Goal: Task Accomplishment & Management: Manage account settings

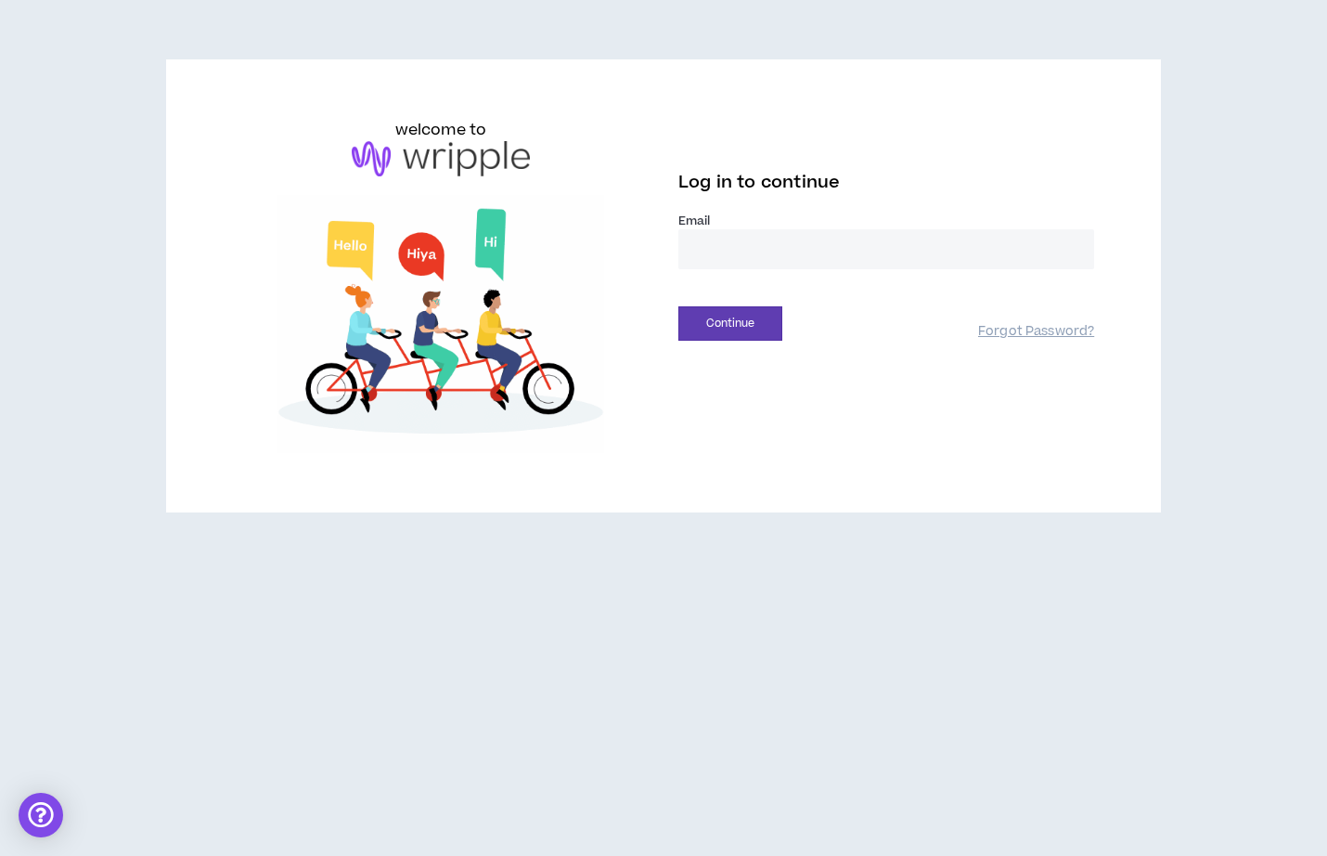
type input "**********"
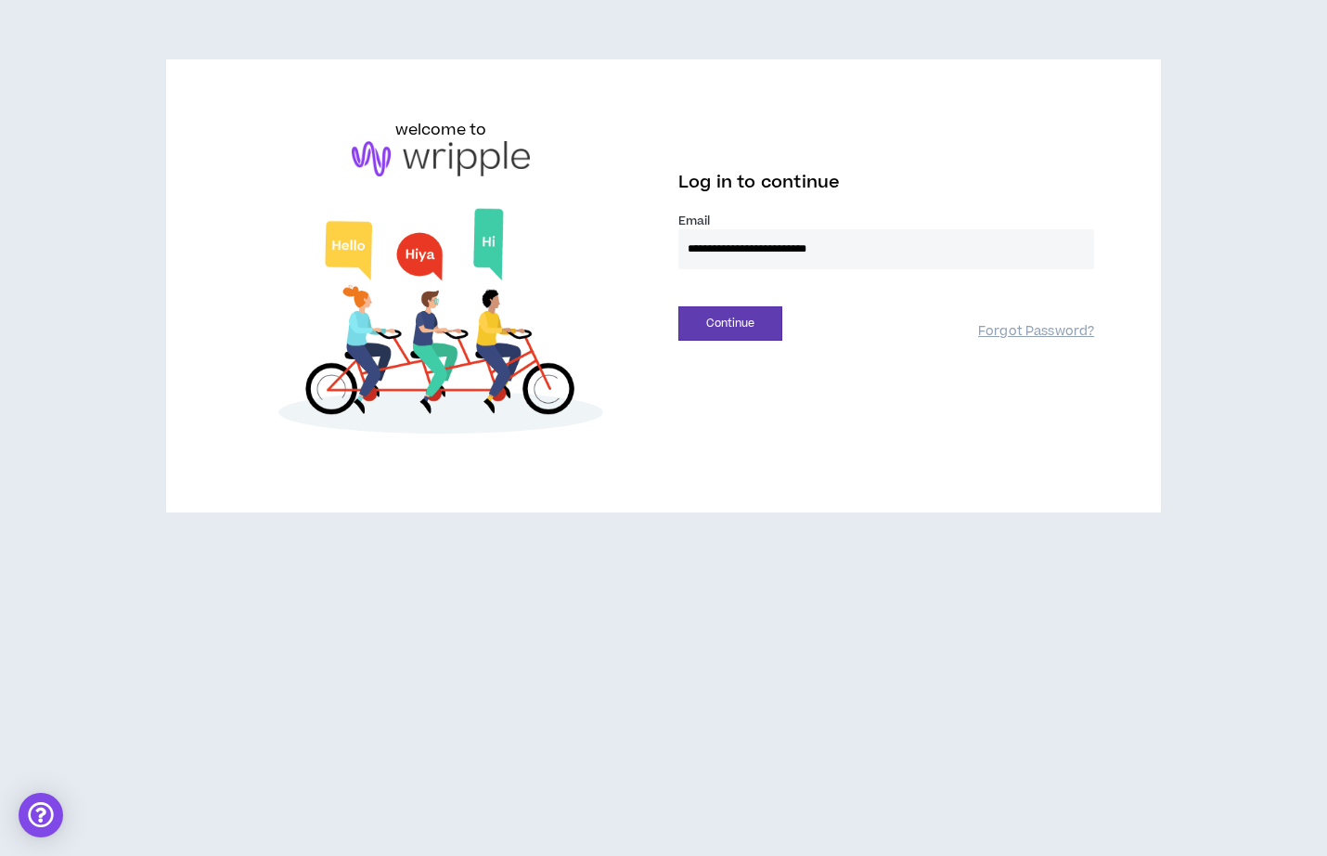
click at [730, 323] on button "Continue" at bounding box center [730, 323] width 104 height 34
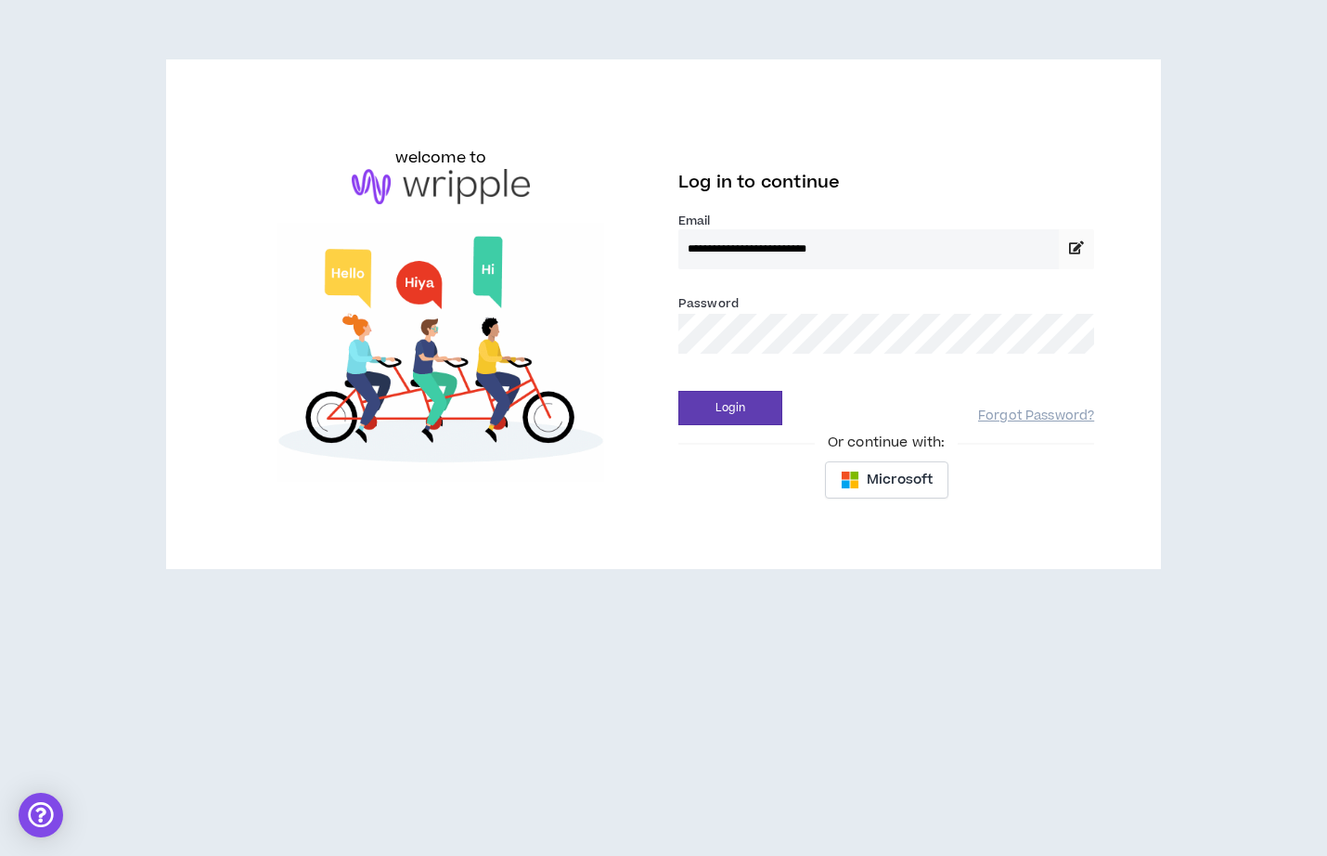
click at [960, 387] on div "Login Forgot Password?" at bounding box center [886, 401] width 416 height 47
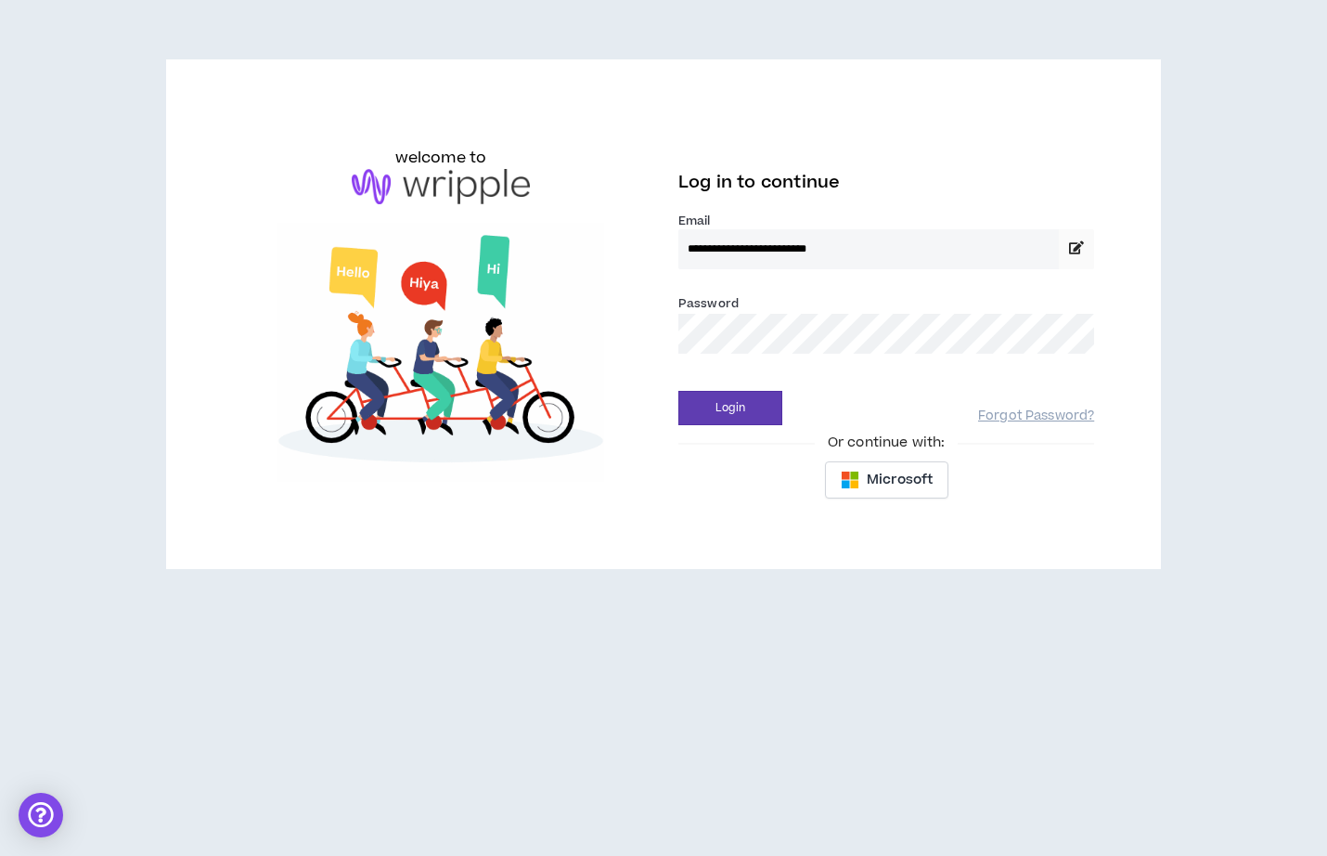
click at [730, 407] on button "Login" at bounding box center [730, 408] width 104 height 34
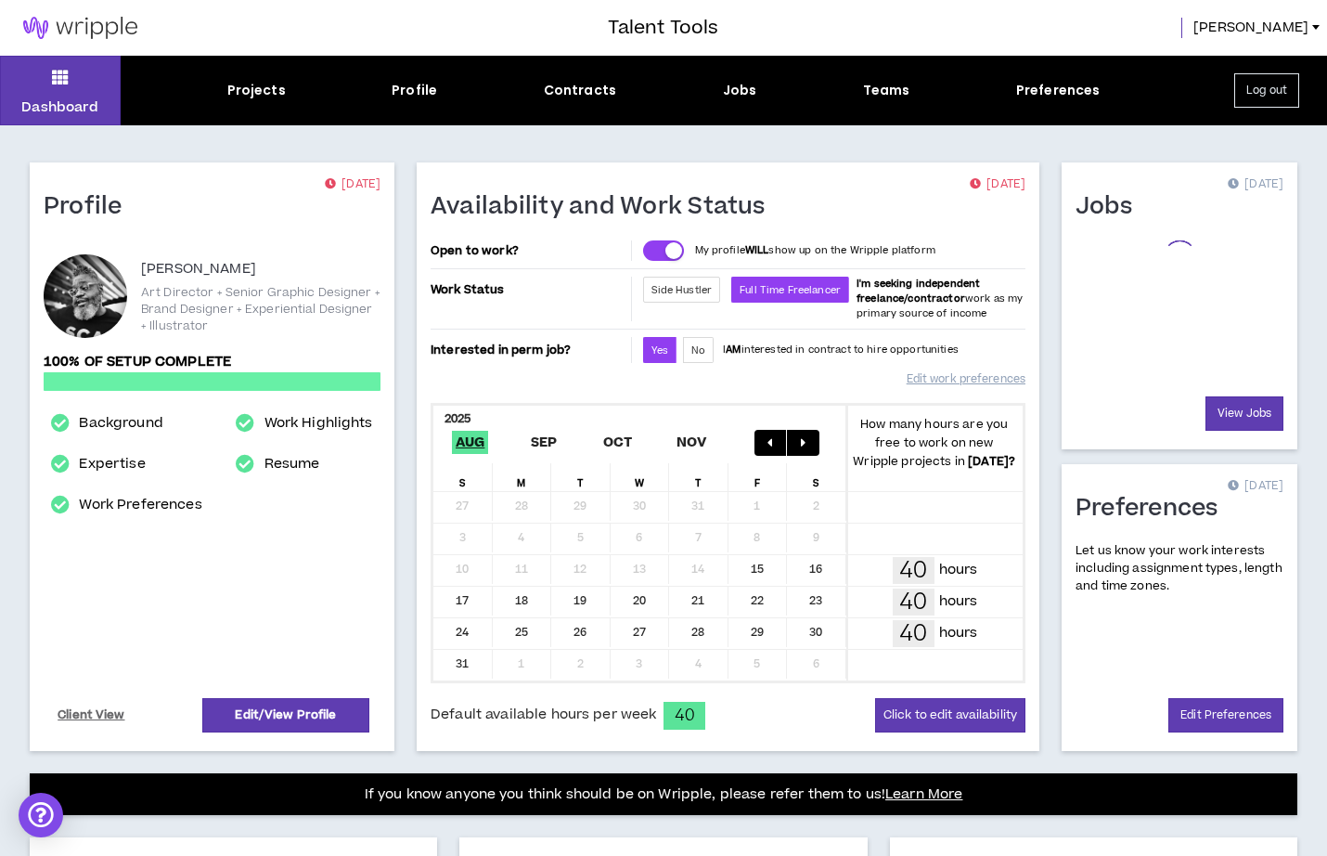
click at [722, 417] on div "2025" at bounding box center [640, 417] width 415 height 22
click at [1230, 409] on link "View Jobs" at bounding box center [1245, 413] width 78 height 34
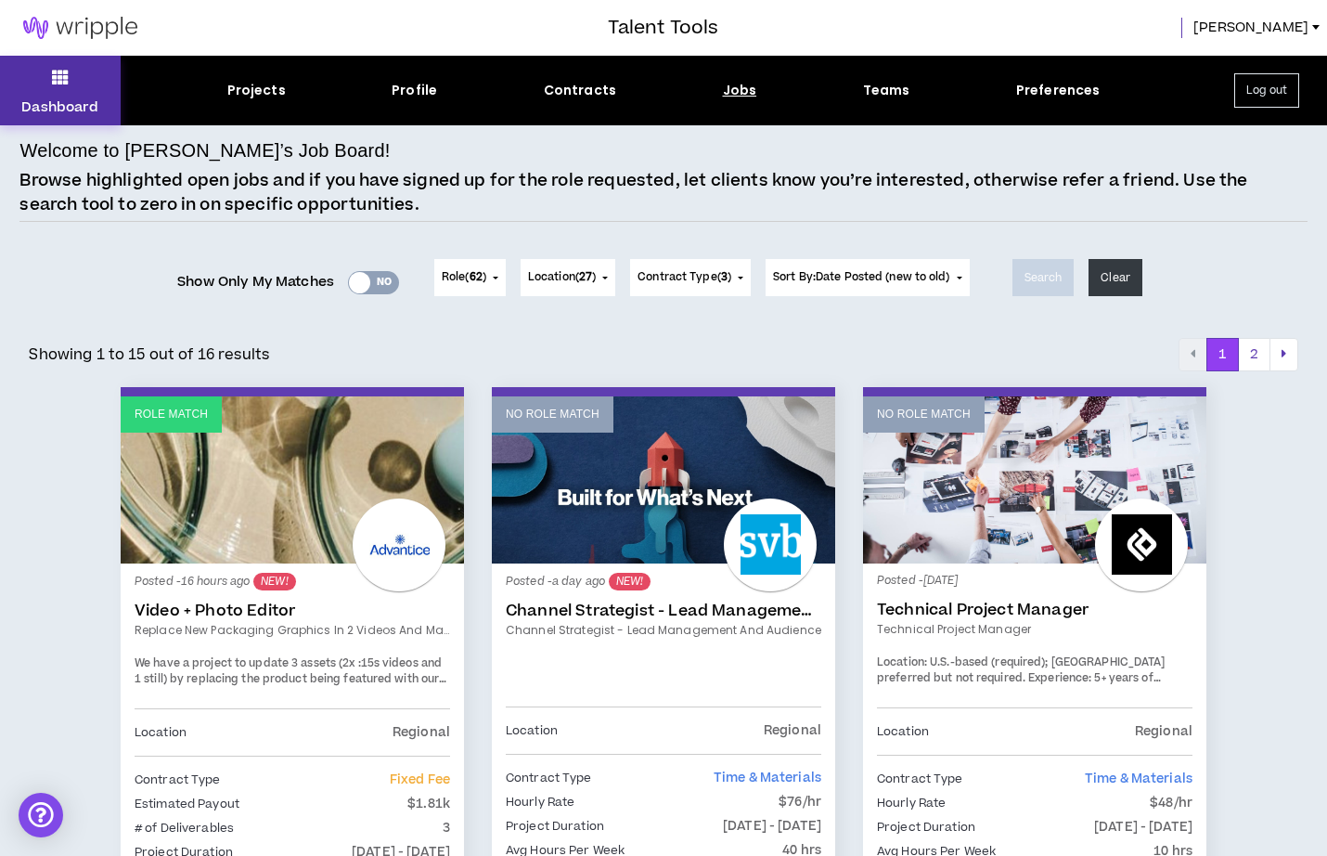
click at [77, 110] on p "Dashboard" at bounding box center [59, 106] width 77 height 19
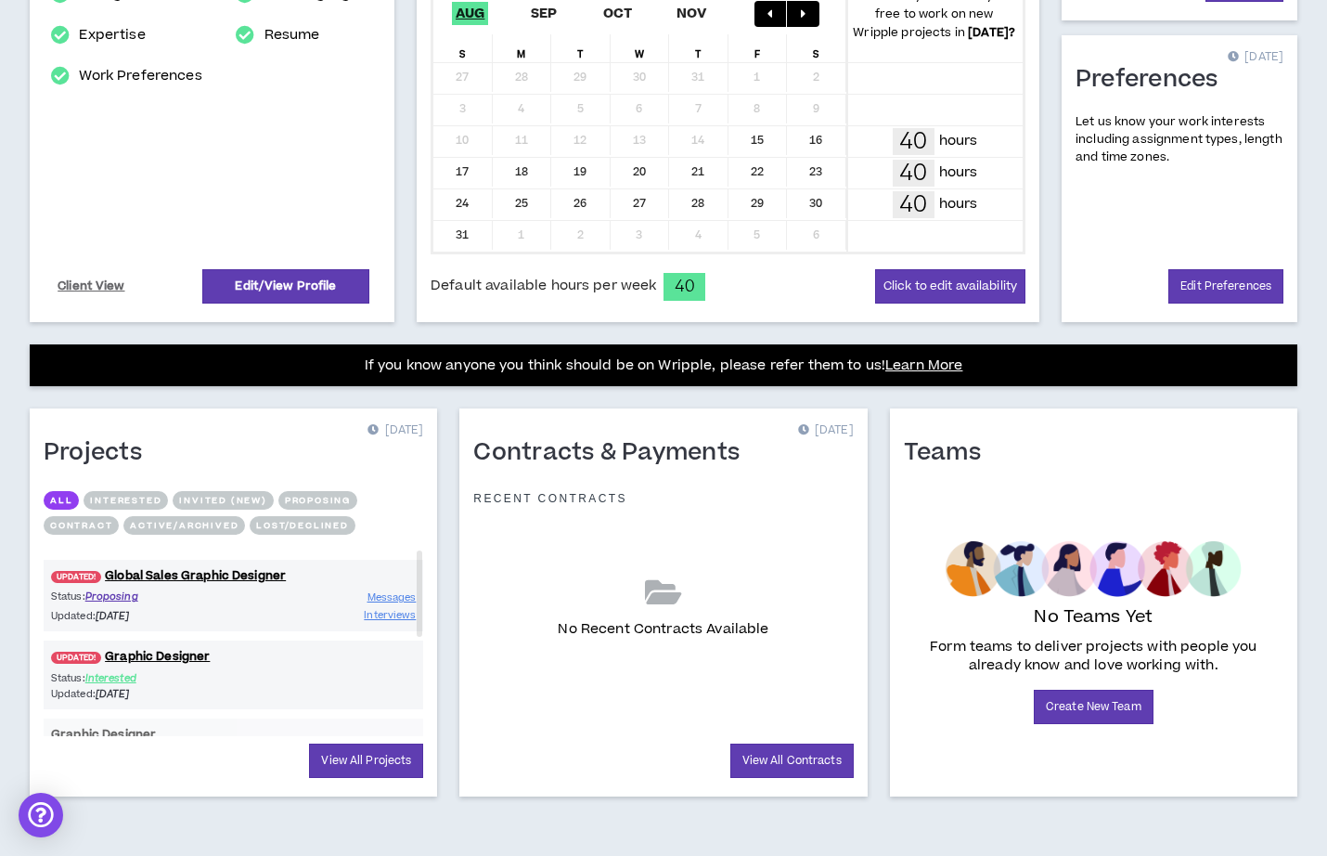
scroll to position [429, 0]
click at [210, 572] on link "UPDATED! Global Sales Graphic Designer" at bounding box center [234, 576] width 380 height 18
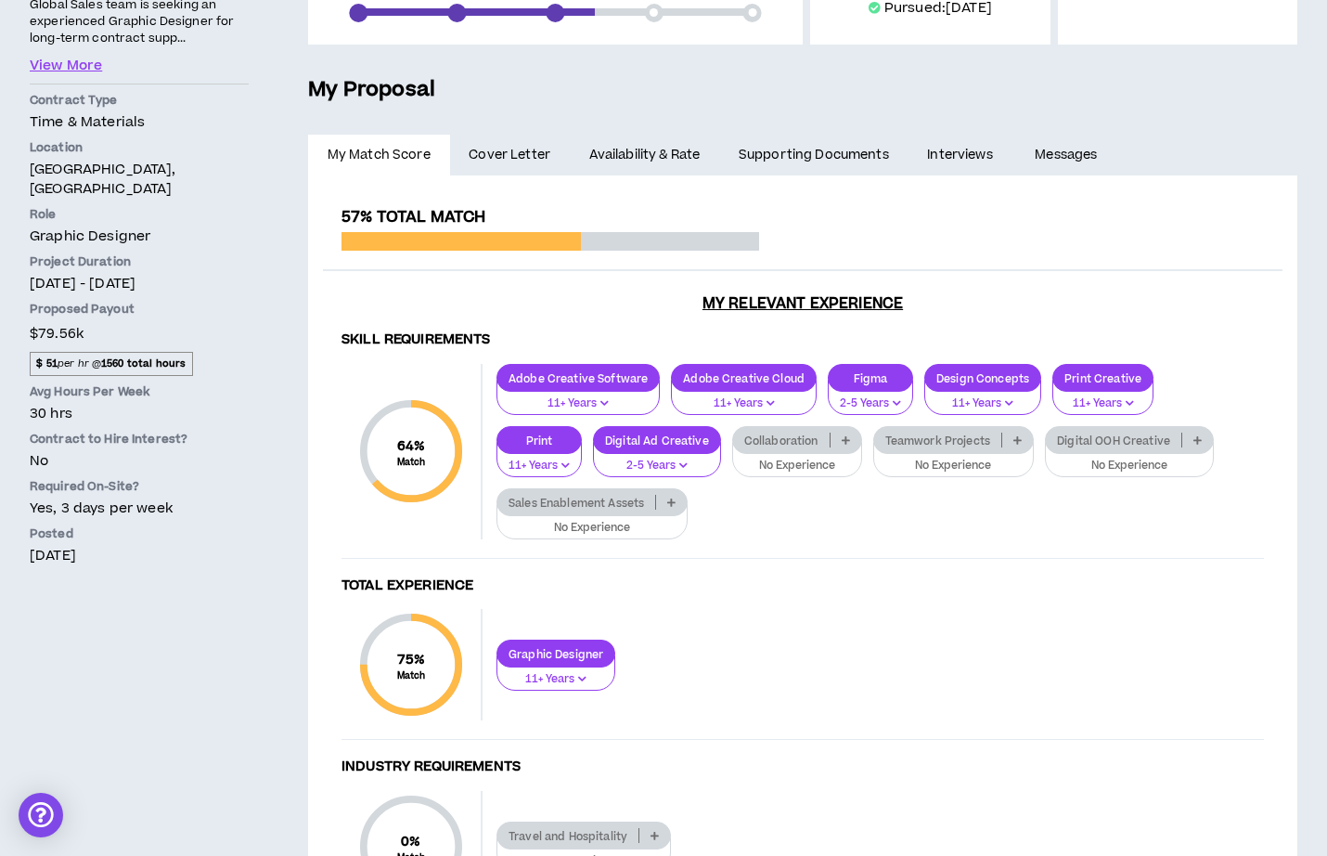
scroll to position [343, 0]
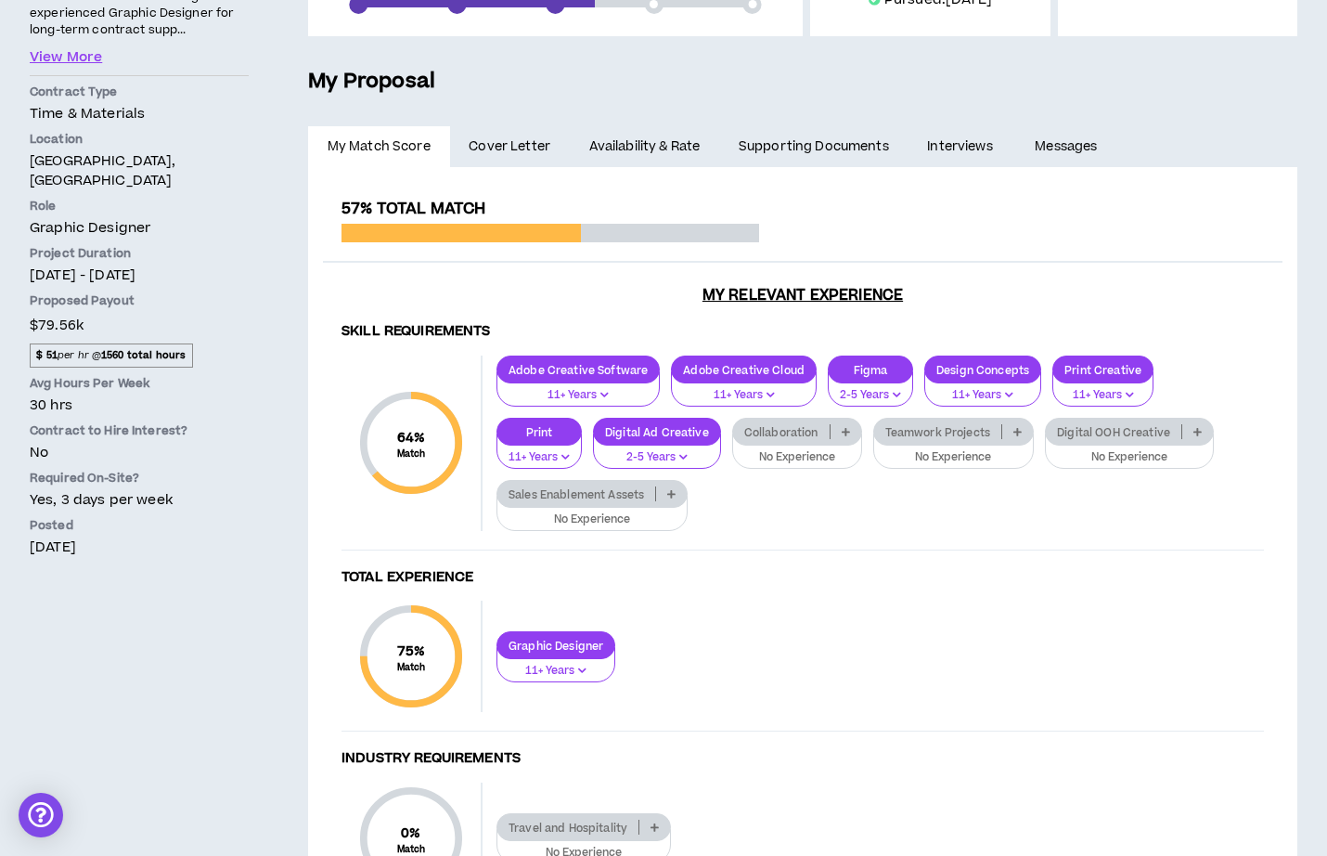
click at [732, 444] on button "No Experience" at bounding box center [797, 450] width 130 height 35
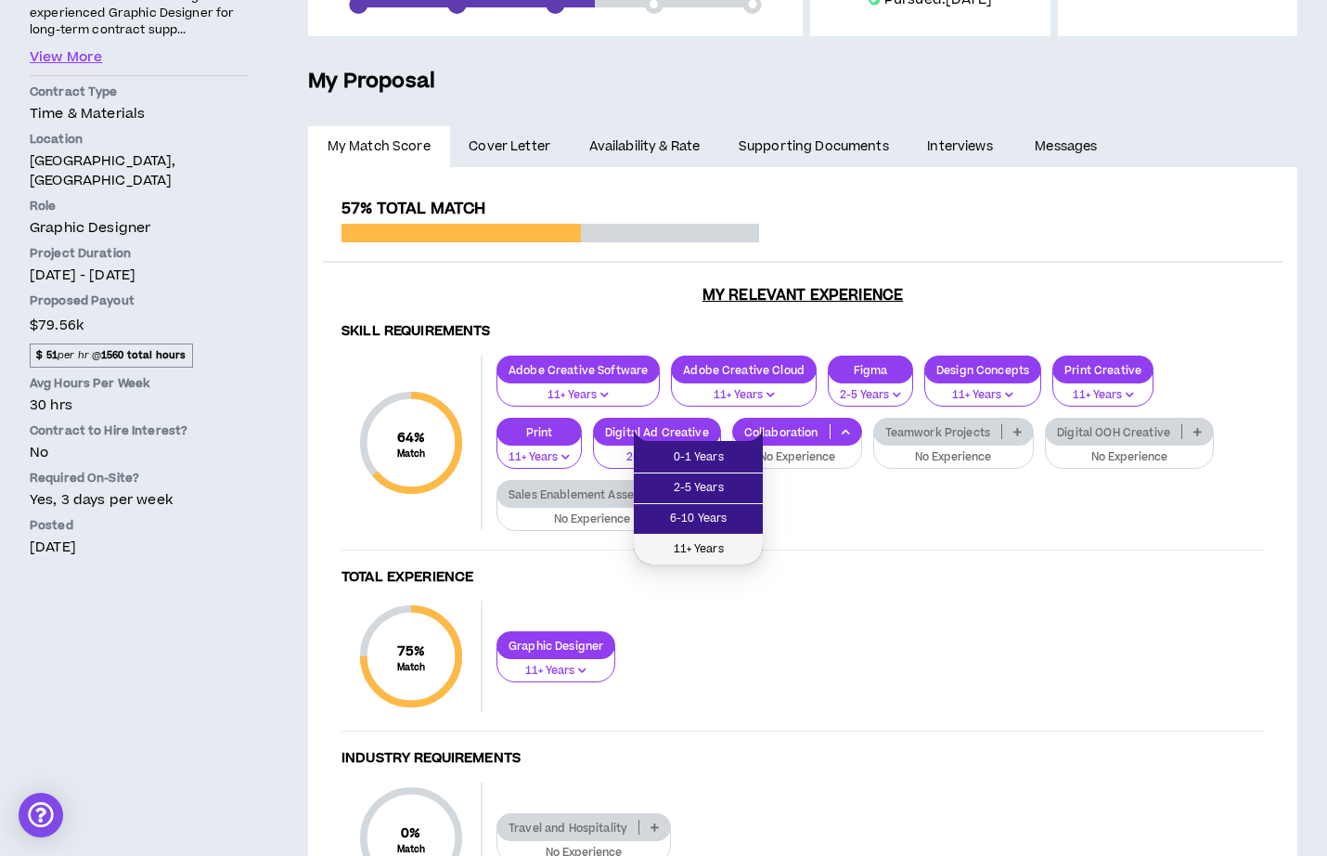
click at [724, 551] on span "11+ Years" at bounding box center [698, 549] width 107 height 20
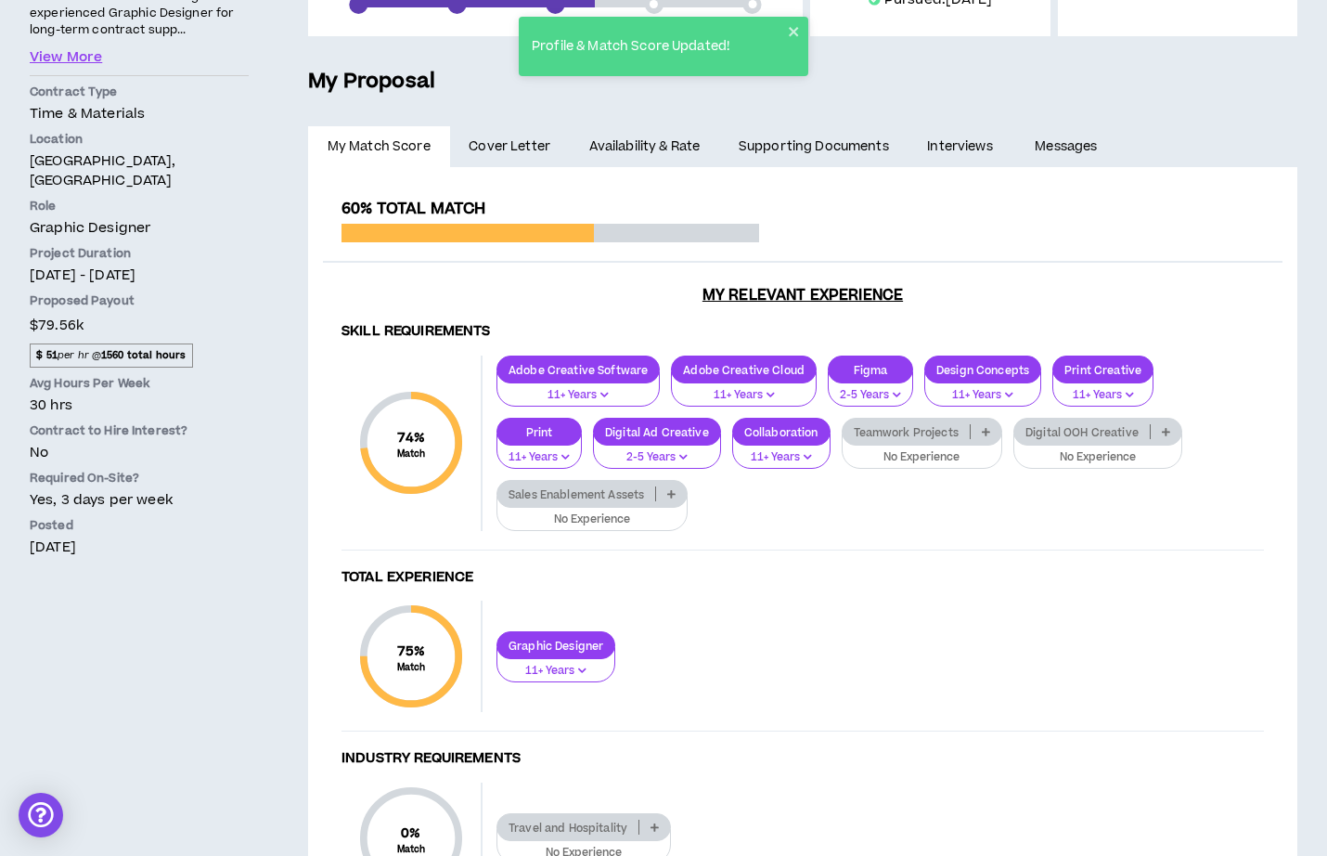
click at [854, 452] on p "No Experience" at bounding box center [922, 457] width 137 height 17
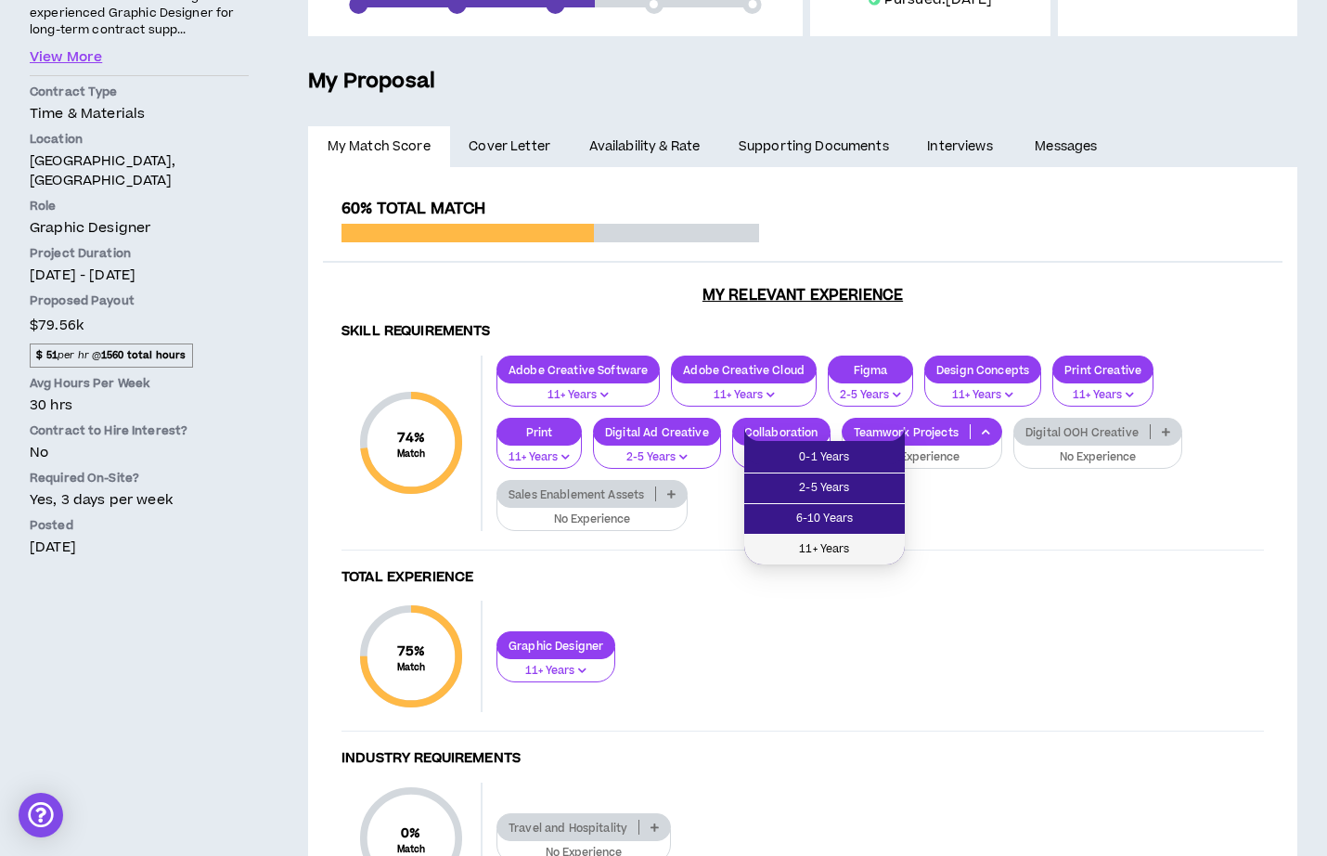
click at [845, 541] on span "11+ Years" at bounding box center [824, 549] width 138 height 20
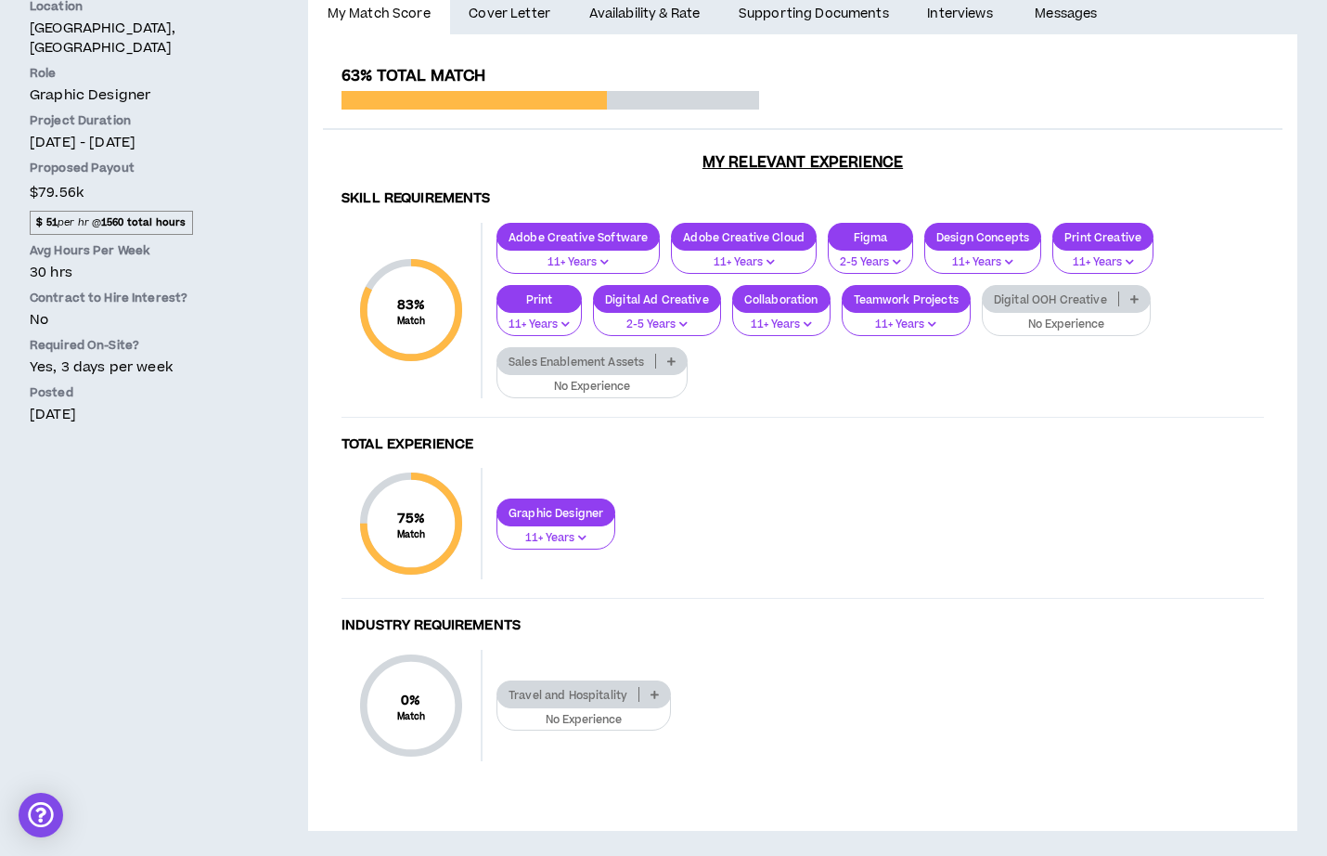
scroll to position [475, 0]
click at [615, 355] on p "Sales Enablement Assets" at bounding box center [576, 362] width 158 height 14
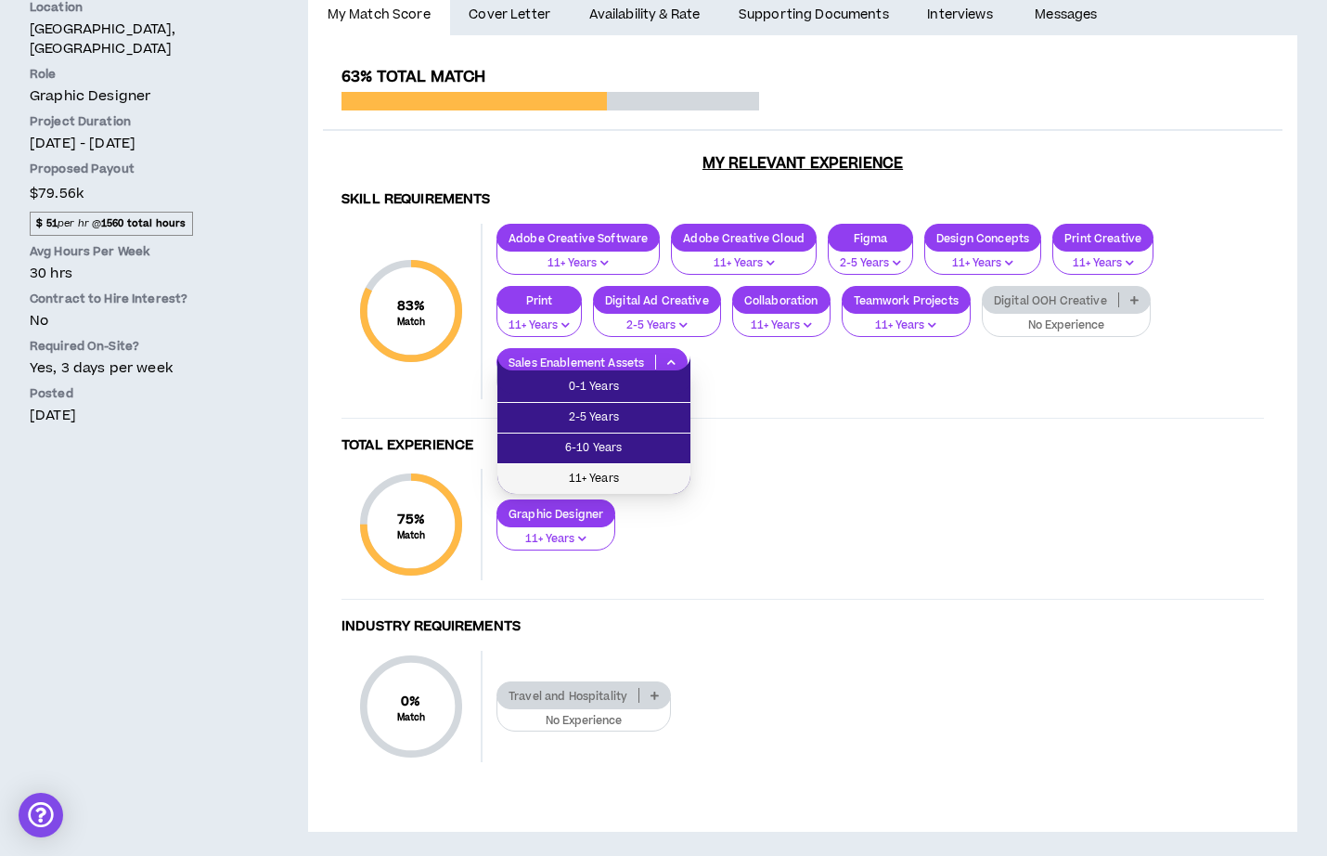
click at [614, 467] on li "11+ Years" at bounding box center [593, 479] width 193 height 30
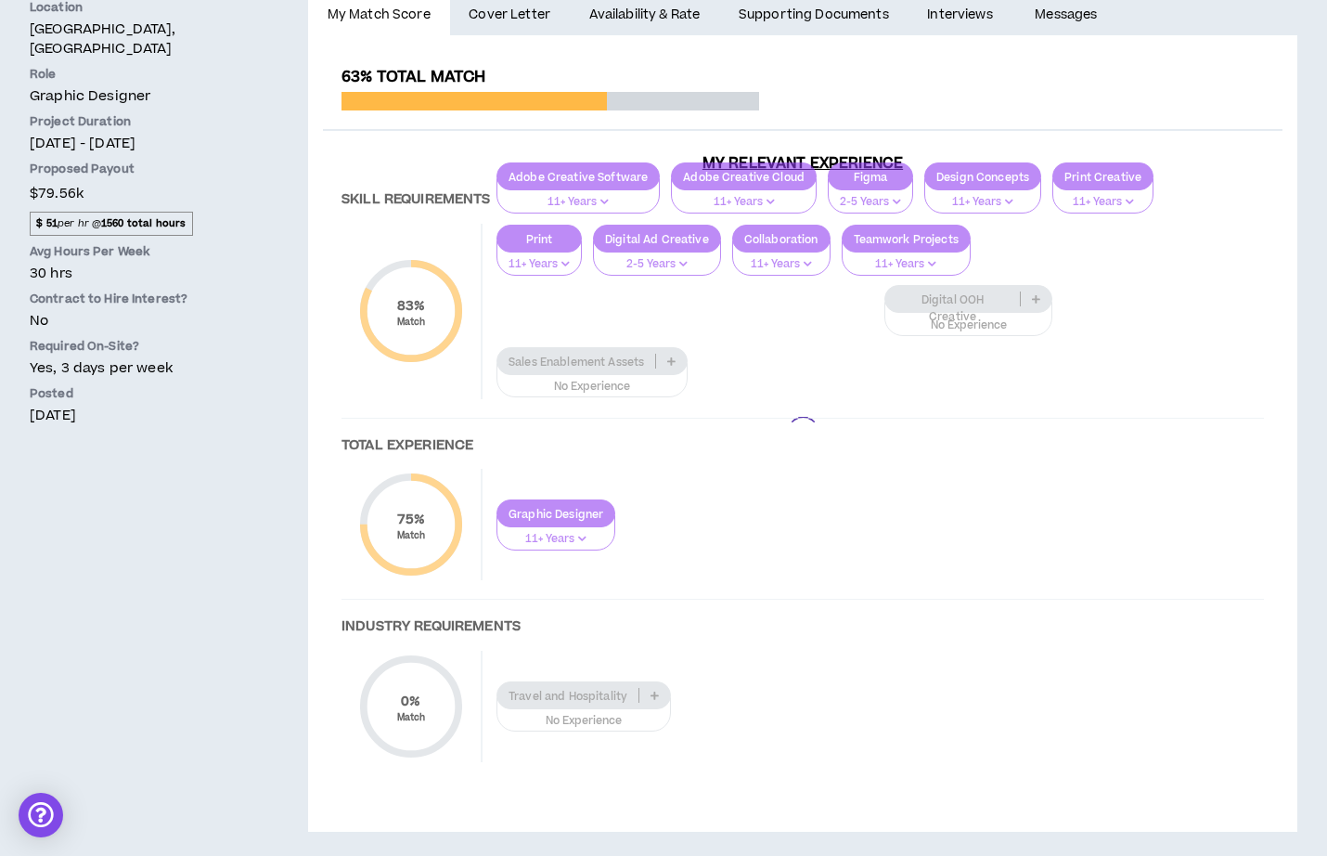
scroll to position [414, 0]
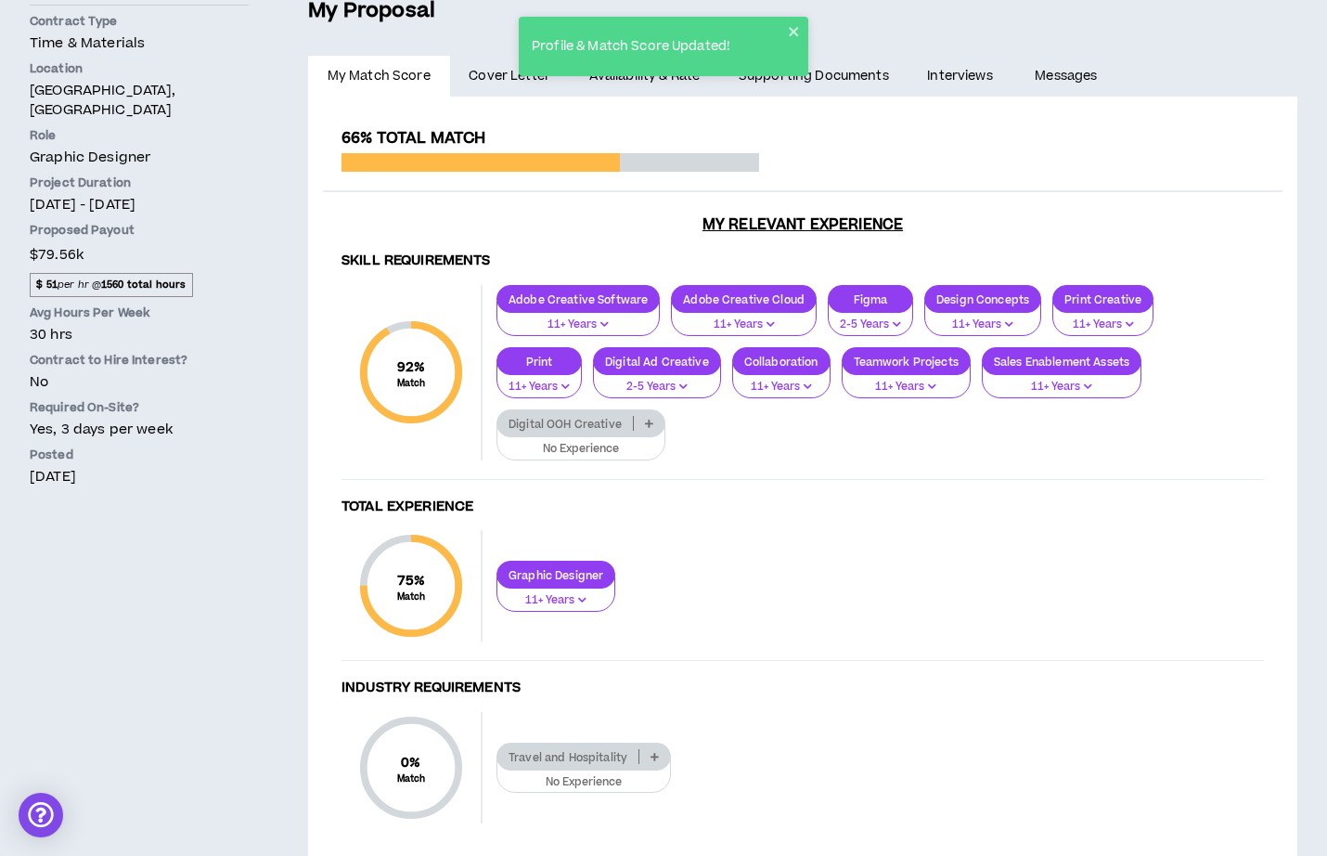
click at [926, 423] on div "Skill Requirements 92 % Match Skill Requirements Adobe Creative Software 11+ Ye…" at bounding box center [803, 550] width 960 height 622
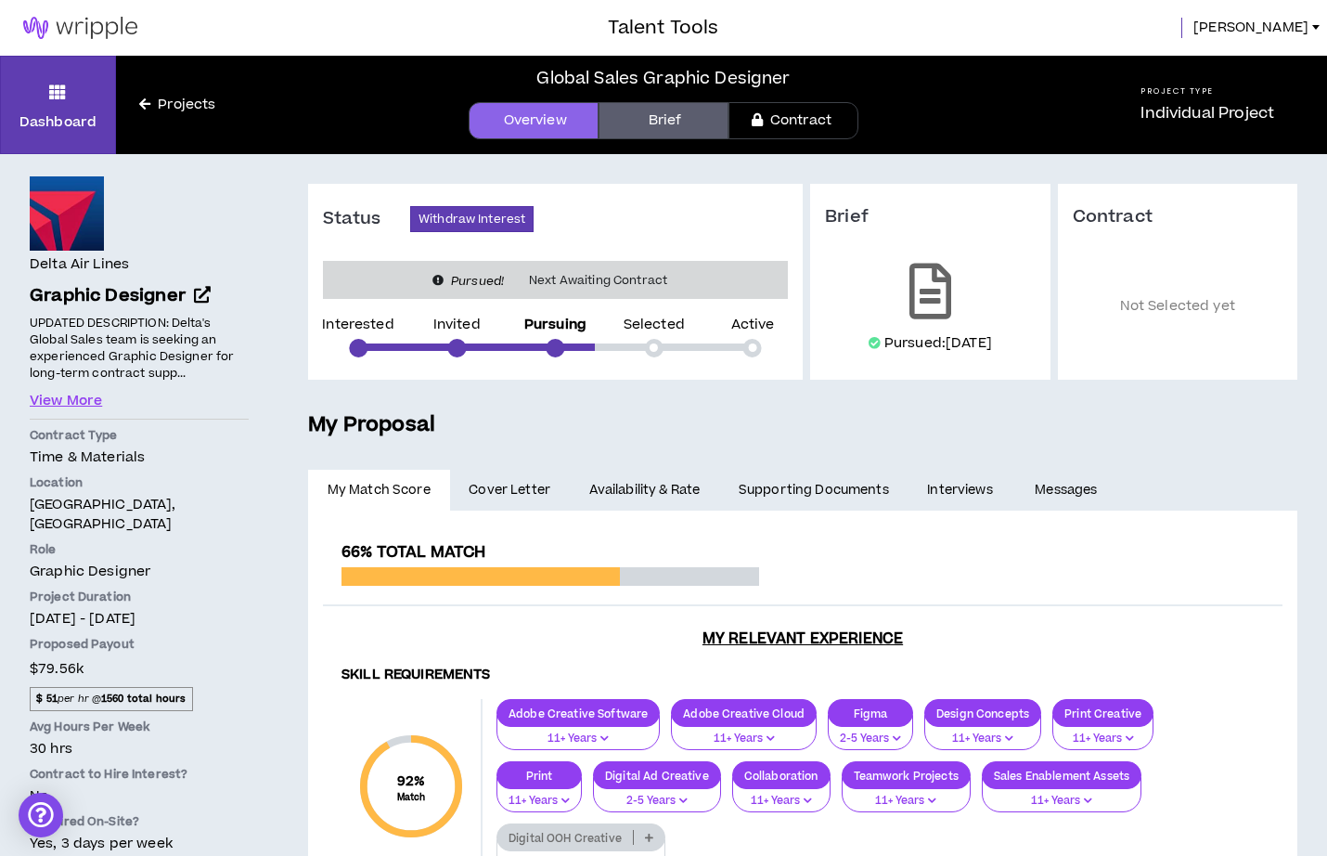
scroll to position [0, 0]
click at [613, 277] on span "Next Awaiting Contract" at bounding box center [598, 280] width 161 height 19
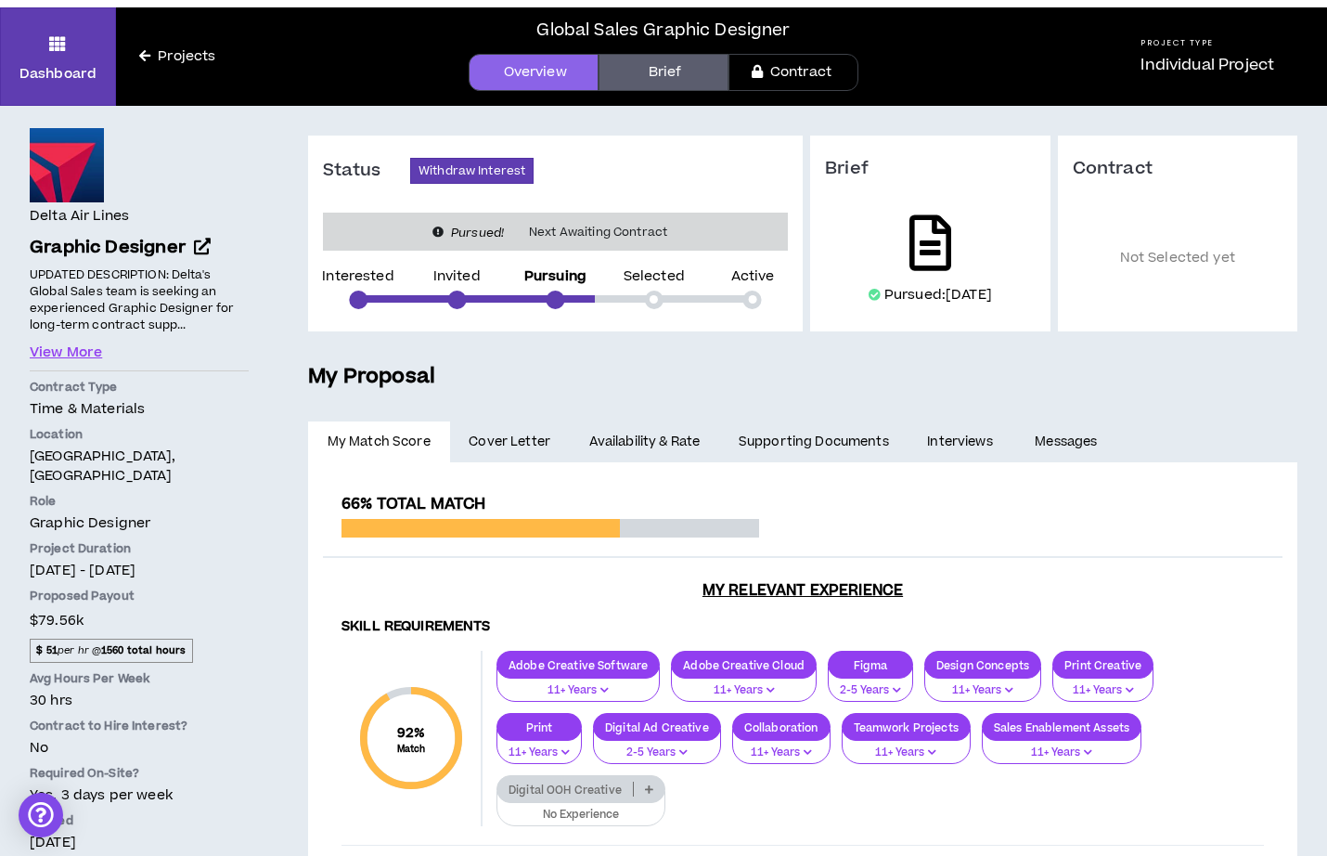
scroll to position [37, 0]
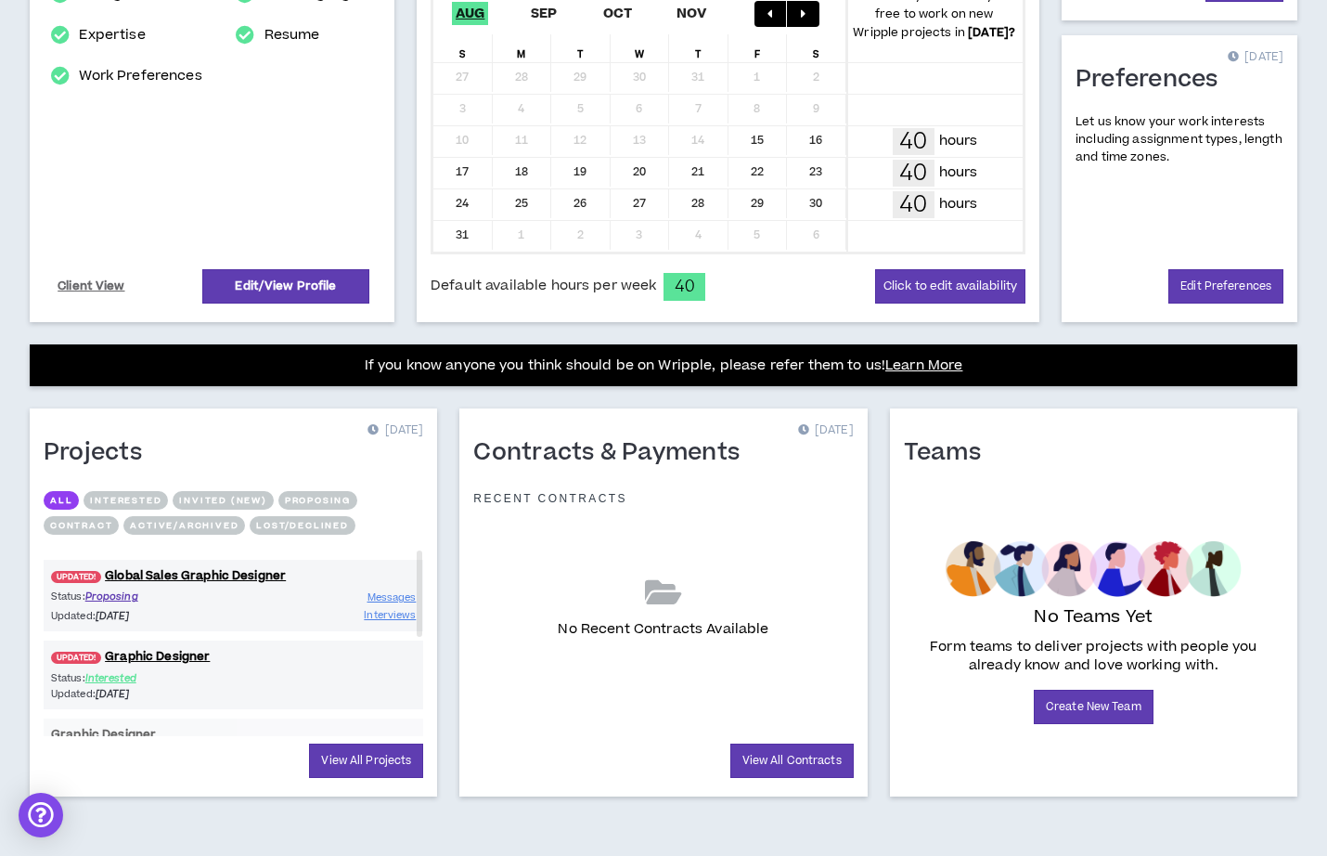
scroll to position [429, 0]
click at [183, 649] on link "UPDATED! Graphic Designer" at bounding box center [234, 657] width 380 height 18
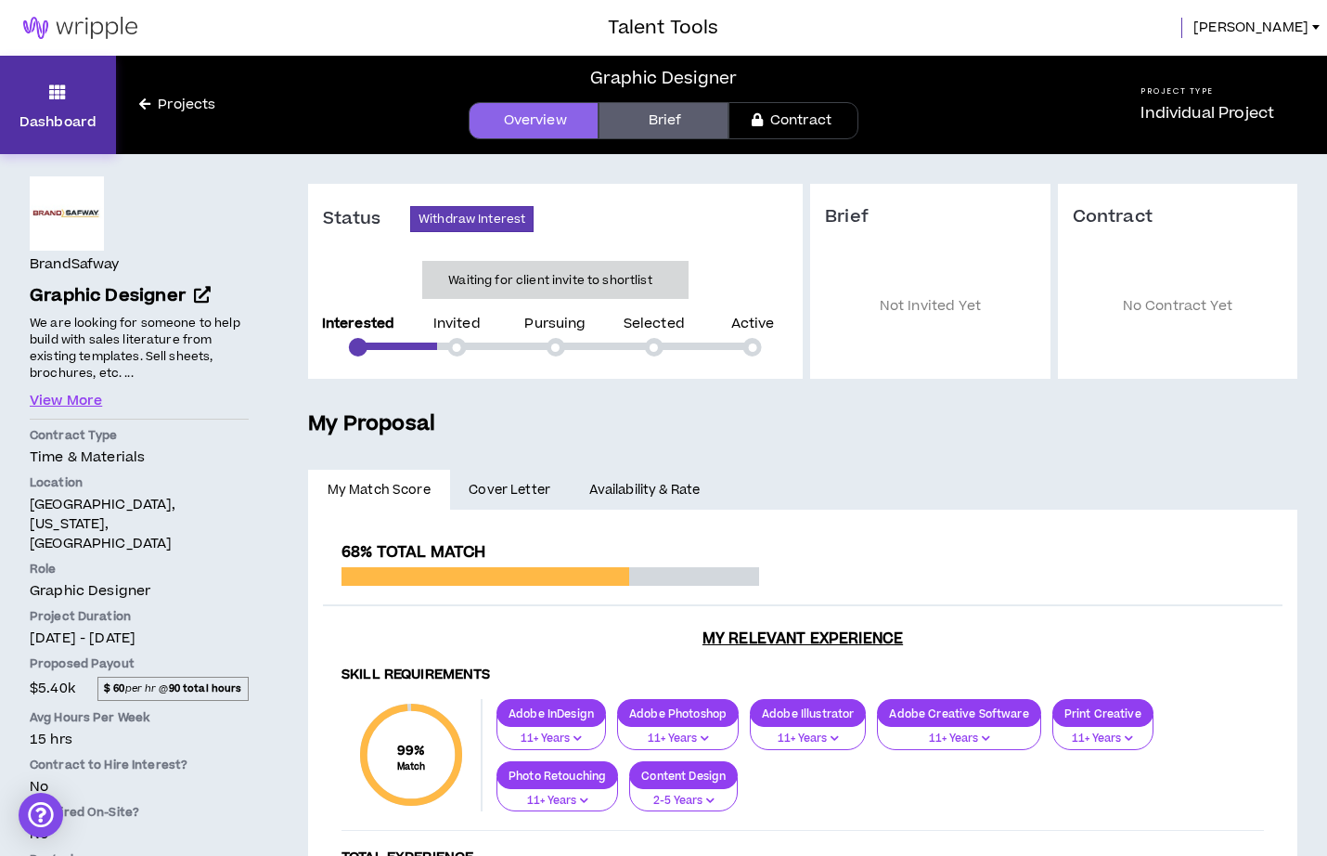
click at [45, 110] on link "Dashboard" at bounding box center [58, 105] width 116 height 98
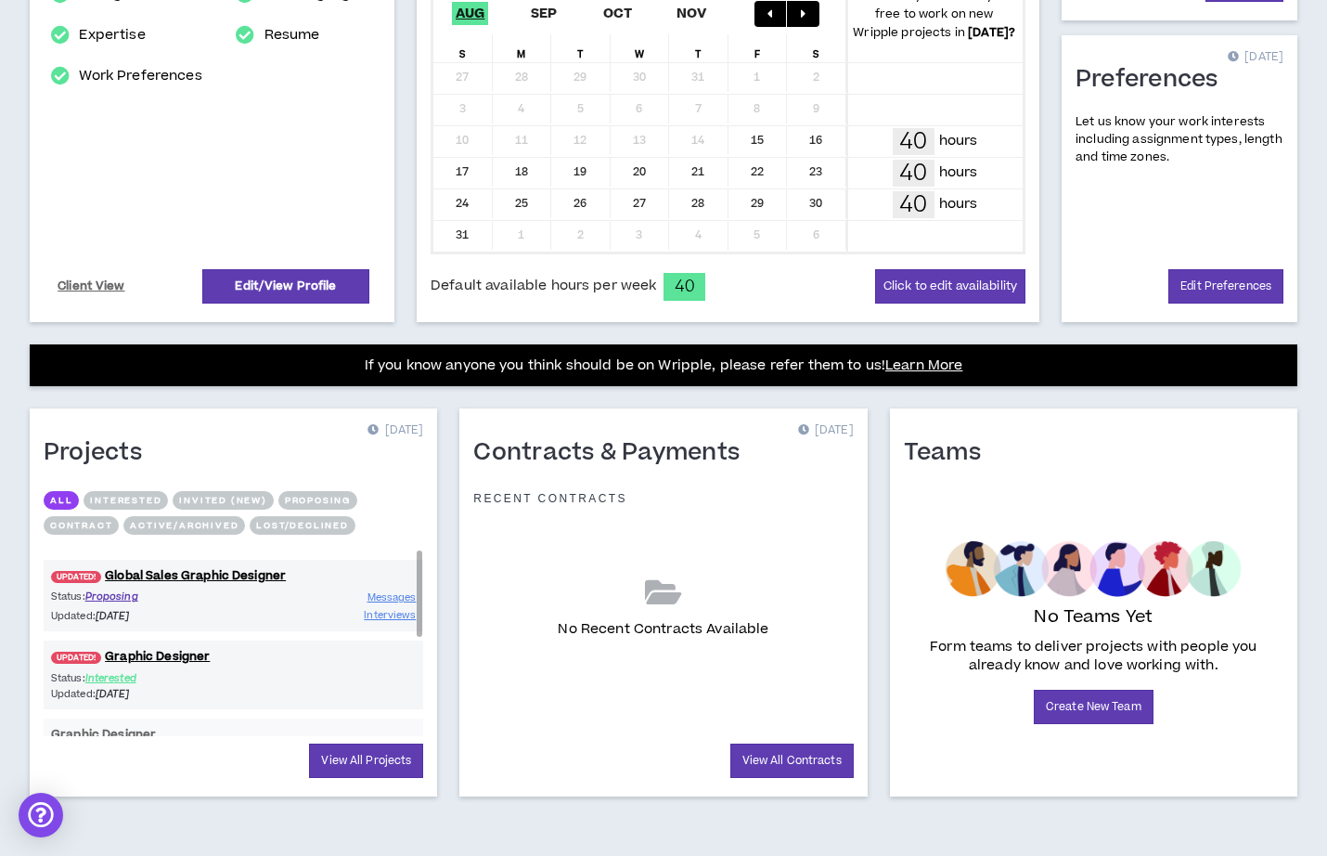
scroll to position [429, 0]
click at [358, 754] on link "View All Projects" at bounding box center [366, 760] width 114 height 34
